Goal: Task Accomplishment & Management: Use online tool/utility

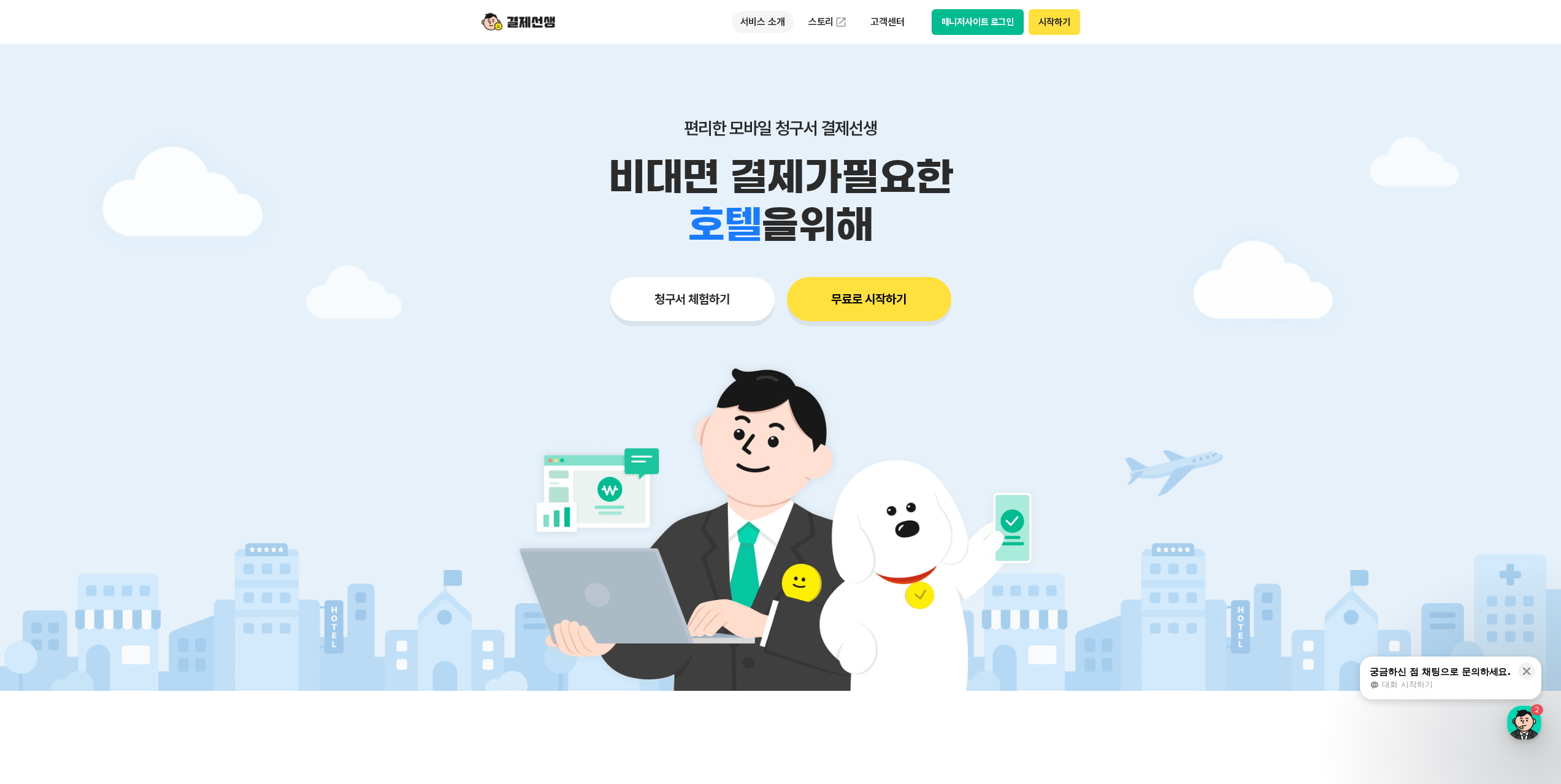
click at [755, 23] on p "서비스 소개" at bounding box center [762, 22] width 62 height 22
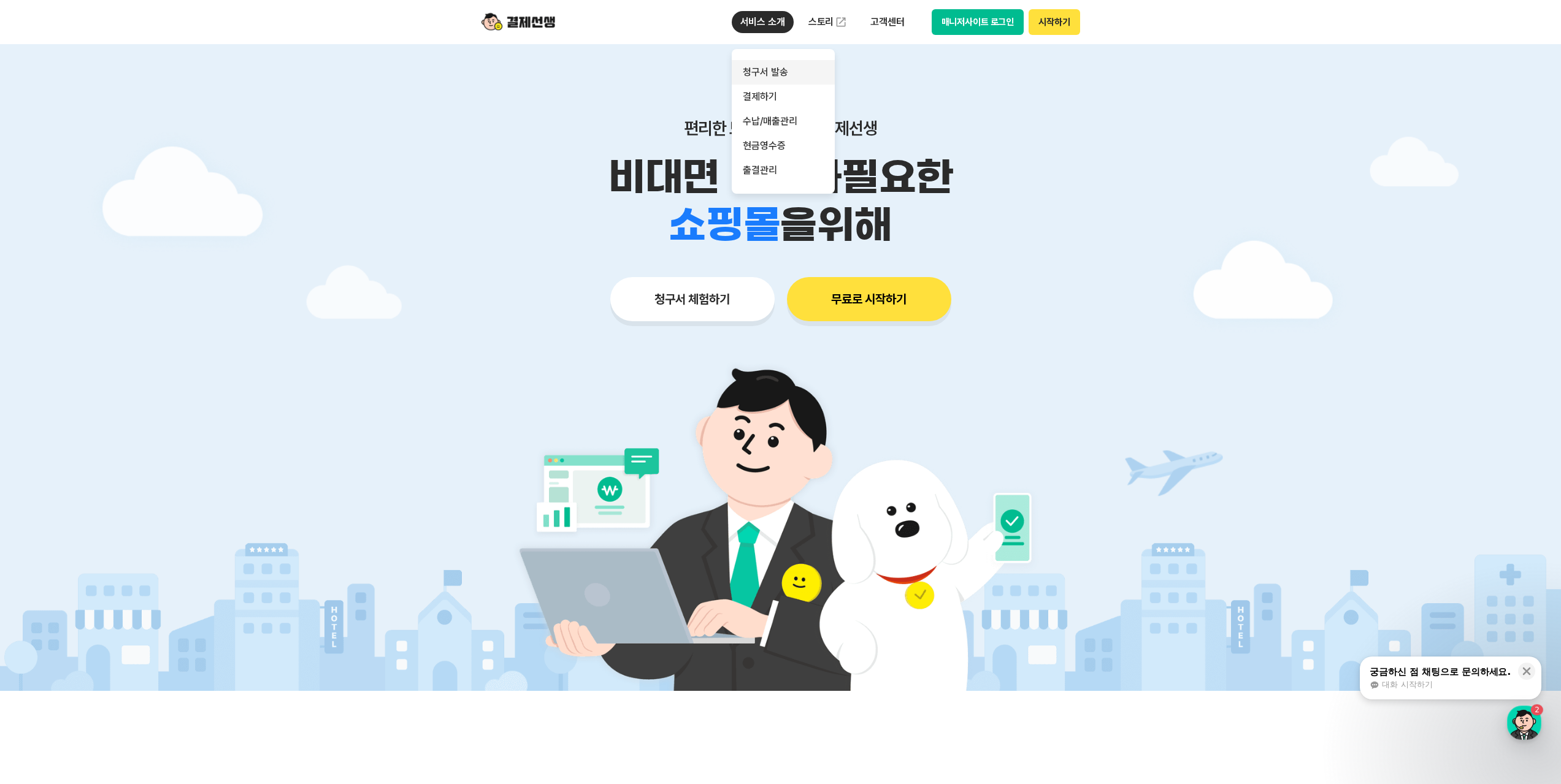
click at [780, 76] on link "청구서 발송" at bounding box center [783, 72] width 103 height 24
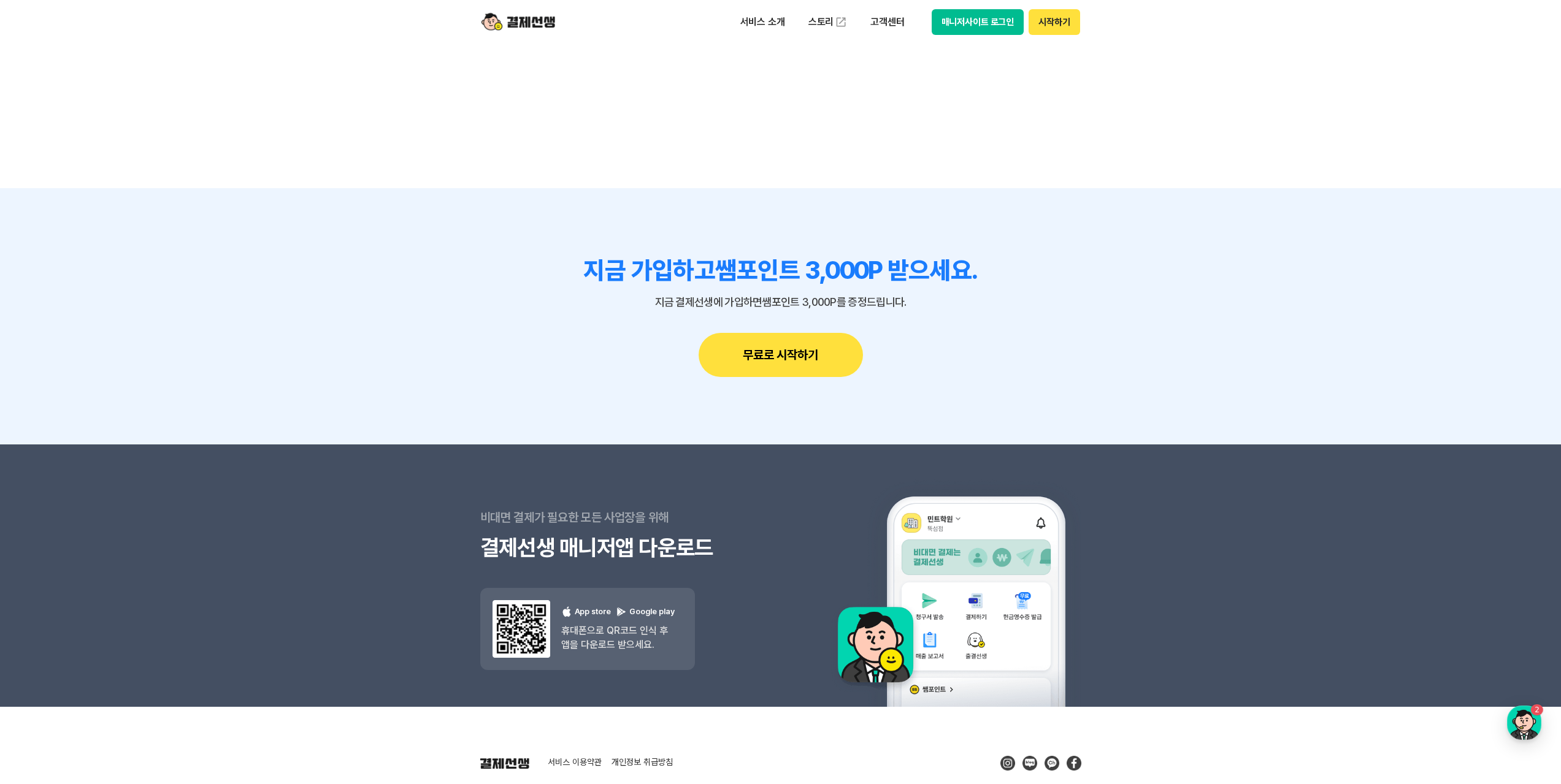
scroll to position [3281, 0]
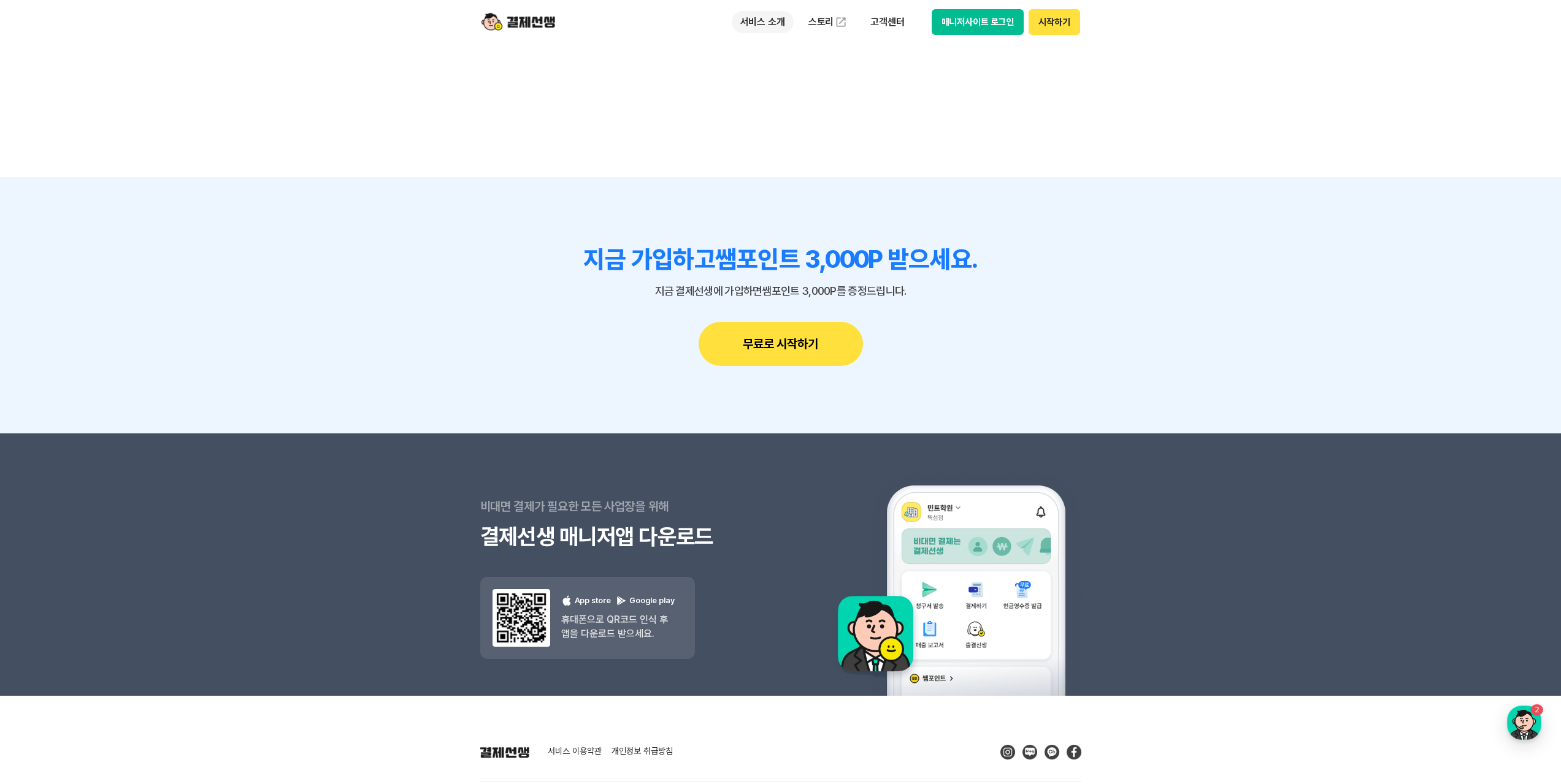
click at [766, 23] on p "서비스 소개" at bounding box center [762, 22] width 62 height 22
click at [777, 100] on link "결제하기" at bounding box center [783, 97] width 103 height 24
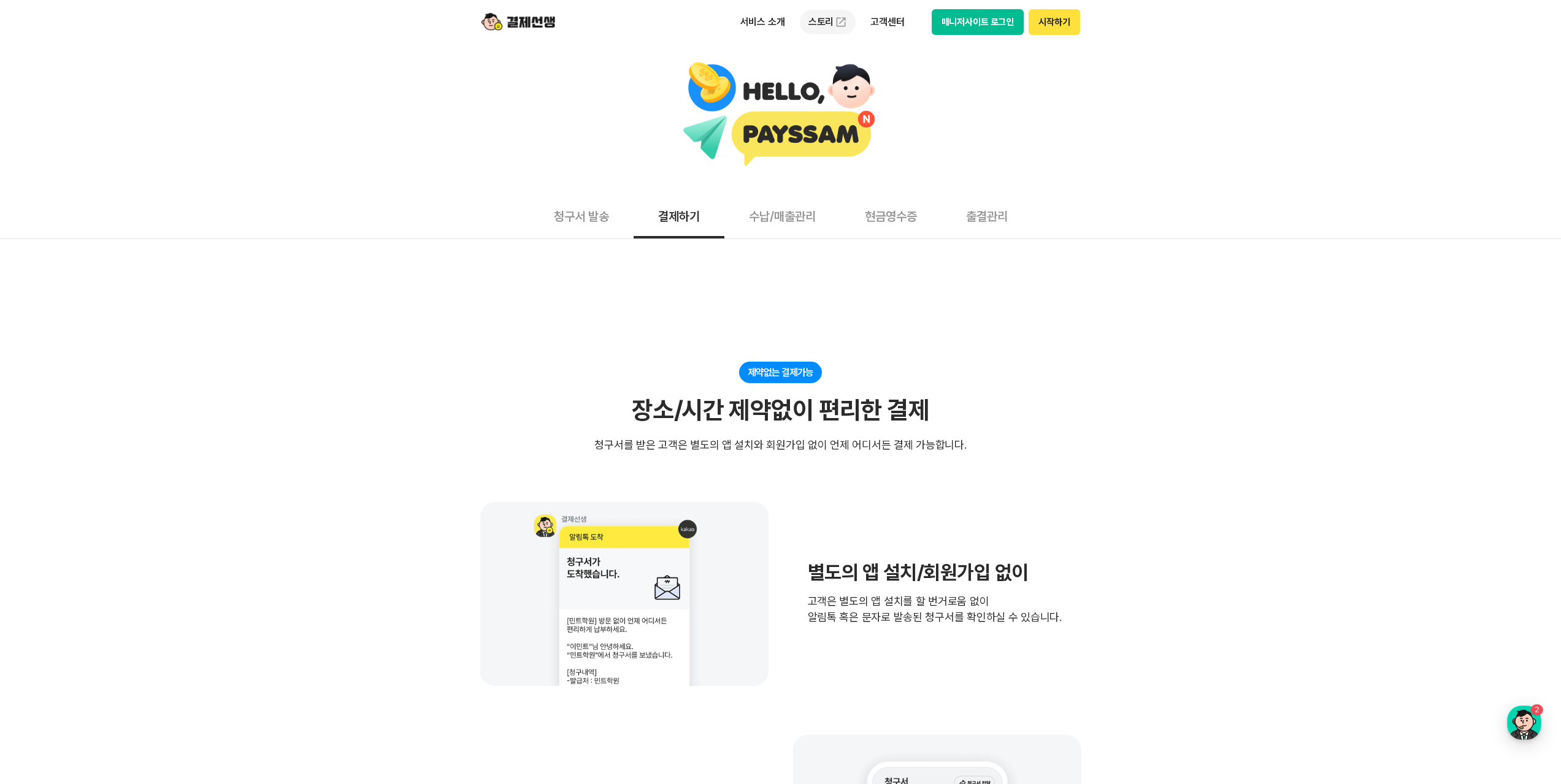
click at [810, 23] on link "스토리" at bounding box center [828, 21] width 57 height 24
click at [536, 21] on img at bounding box center [518, 22] width 74 height 24
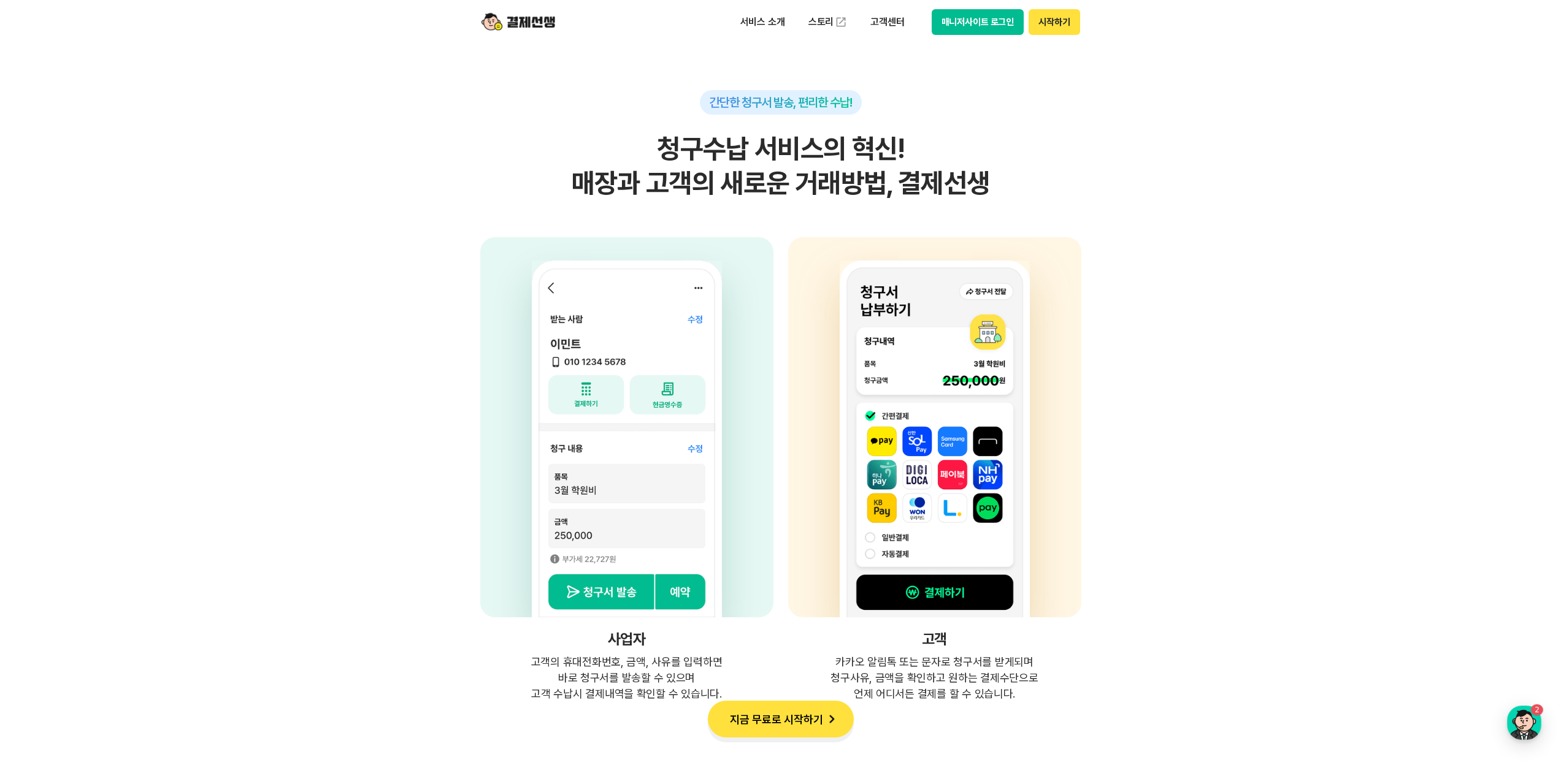
scroll to position [3003, 0]
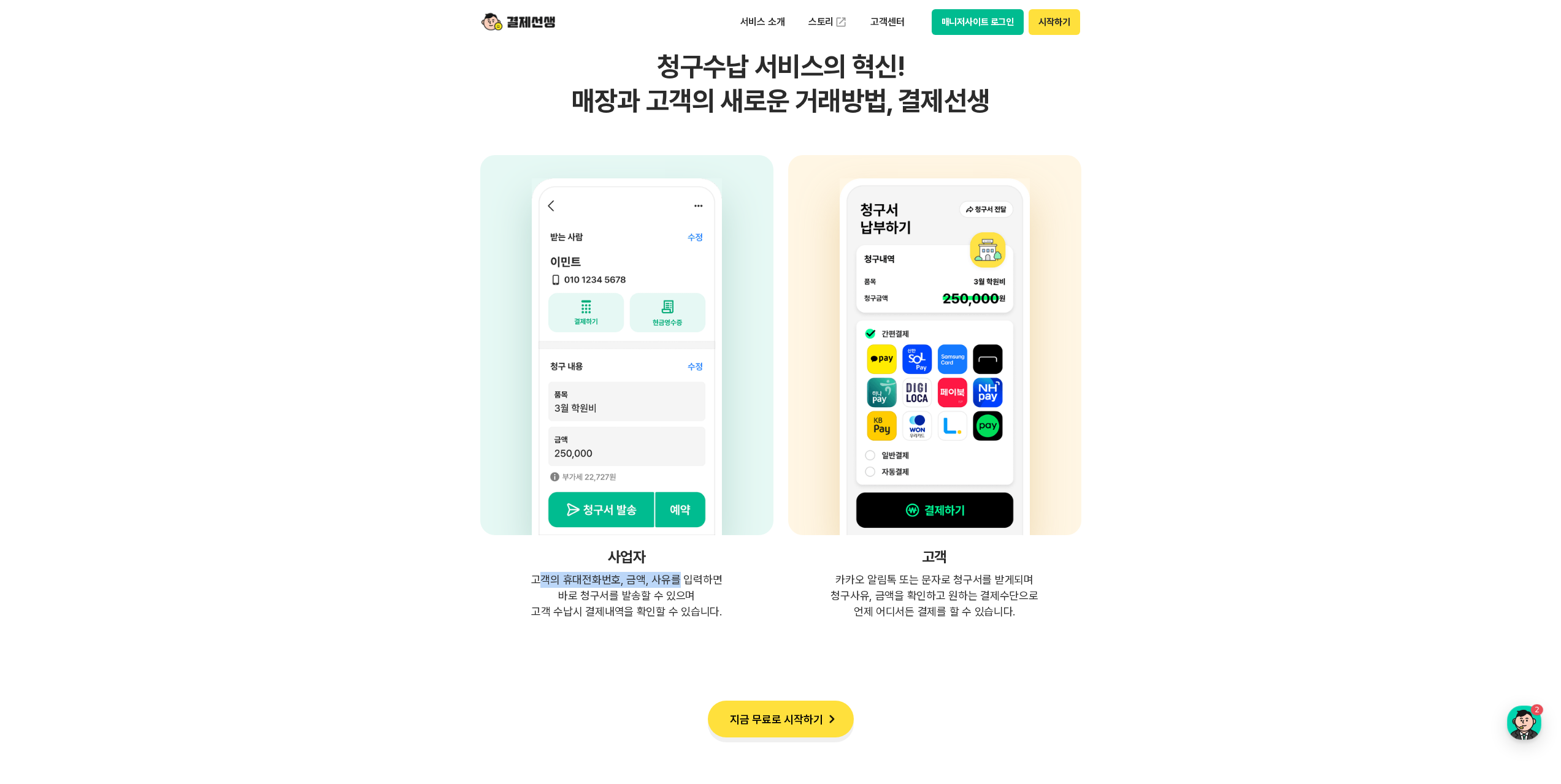
drag, startPoint x: 543, startPoint y: 581, endPoint x: 674, endPoint y: 577, distance: 131.1
click at [674, 577] on p "고객의 휴대전화번호, 금액, 사유를 입력하면 바로 청구서를 발송할 수 있으며 고객 수납시 결제내역을 확인할 수 있습니다." at bounding box center [627, 596] width 293 height 48
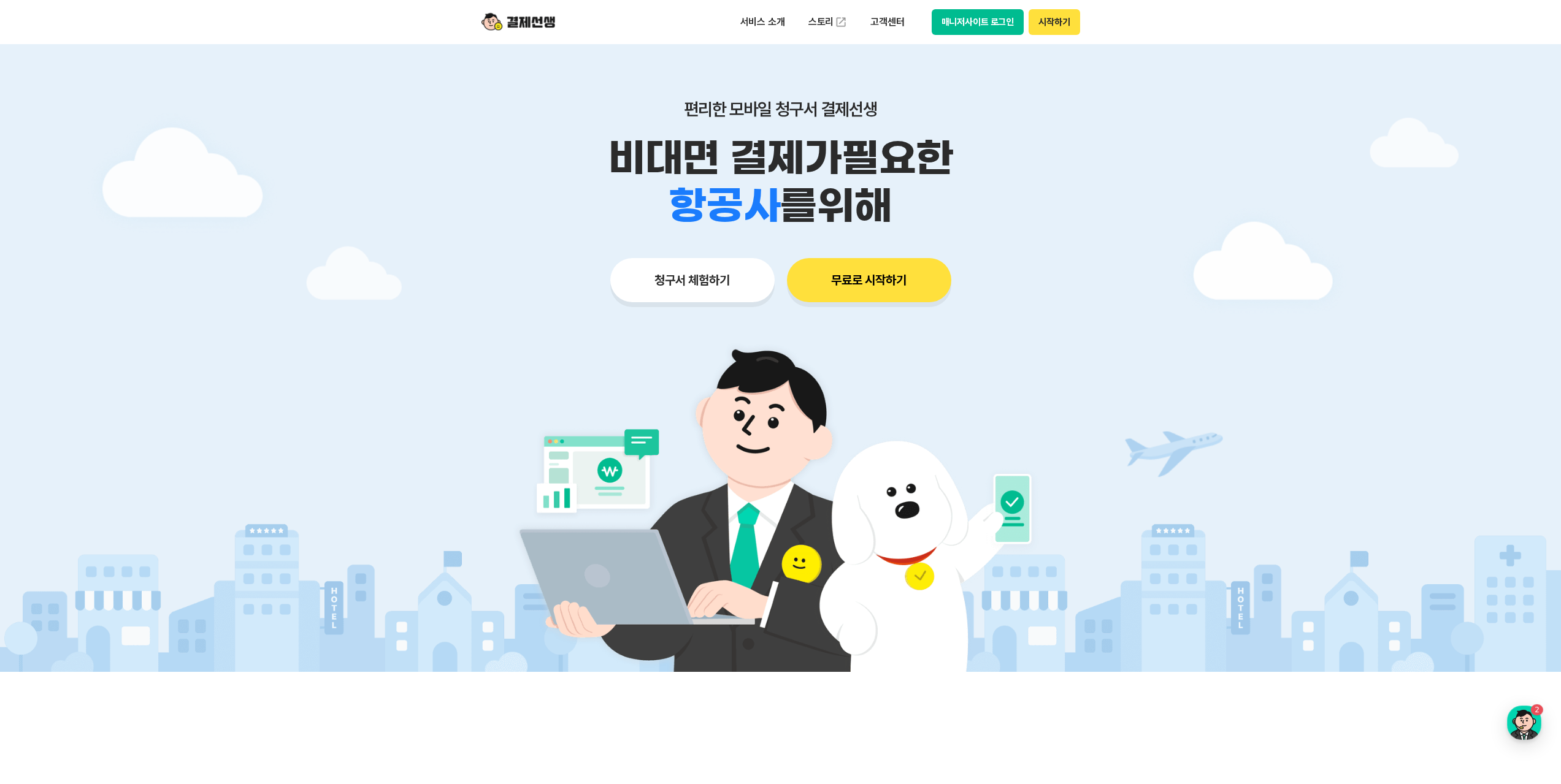
scroll to position [0, 0]
